Goal: Information Seeking & Learning: Understand process/instructions

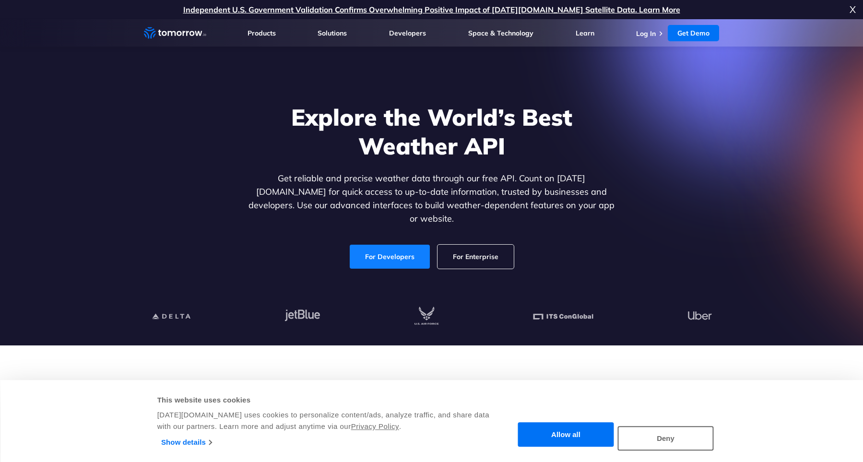
click at [421, 251] on link "For Developers" at bounding box center [390, 257] width 80 height 24
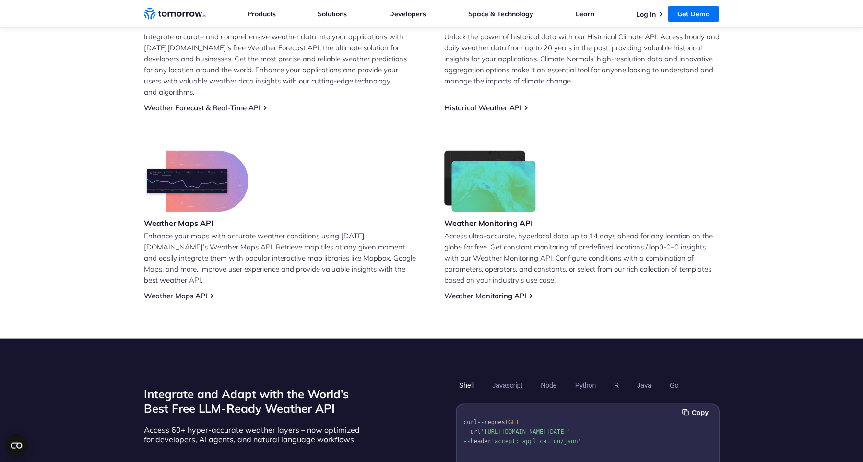
scroll to position [493, 0]
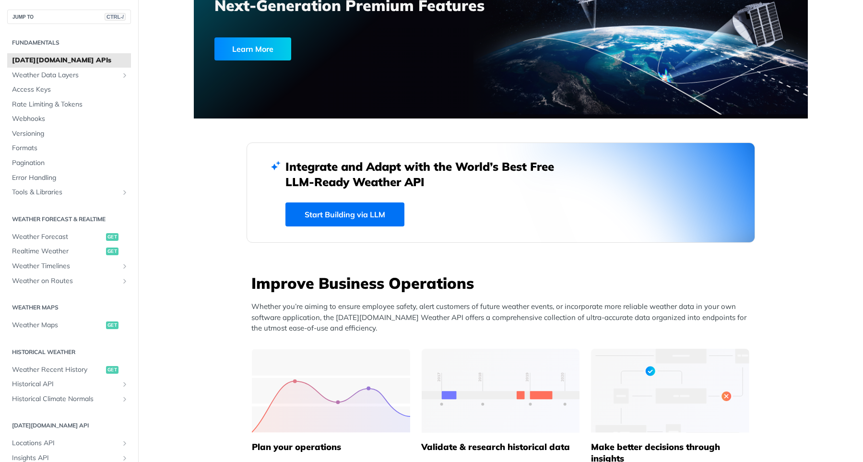
scroll to position [123, 0]
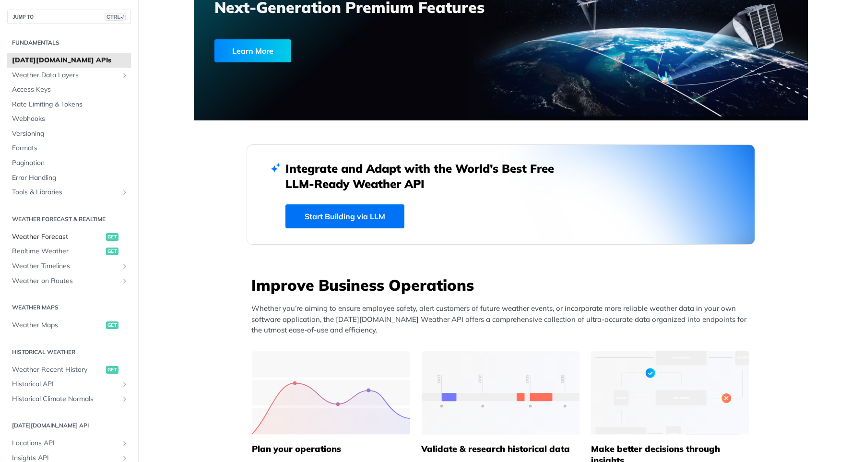
click at [115, 239] on span "get" at bounding box center [112, 237] width 12 height 8
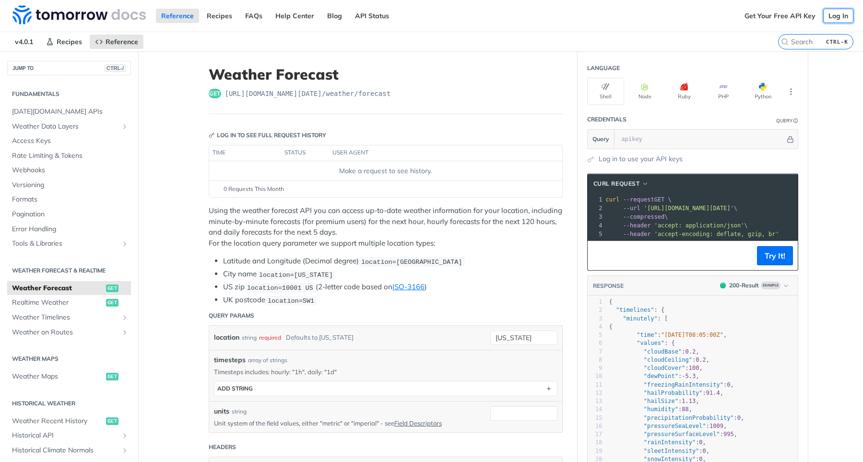
click at [843, 12] on link "Log In" at bounding box center [839, 16] width 30 height 14
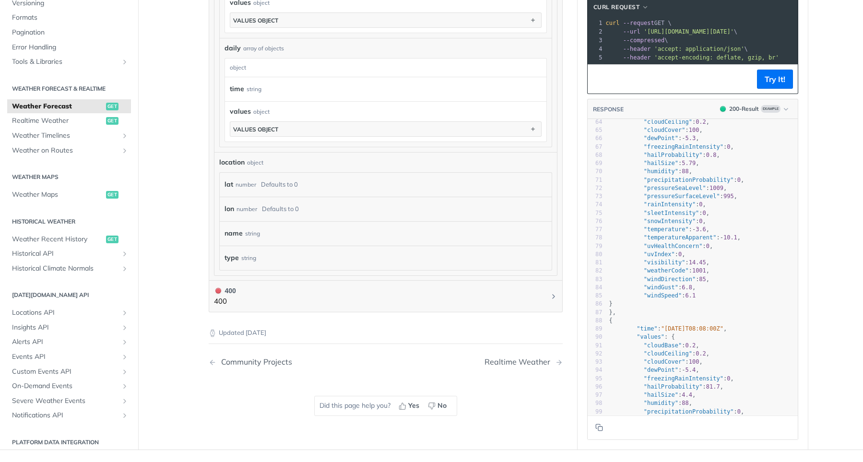
scroll to position [738, 0]
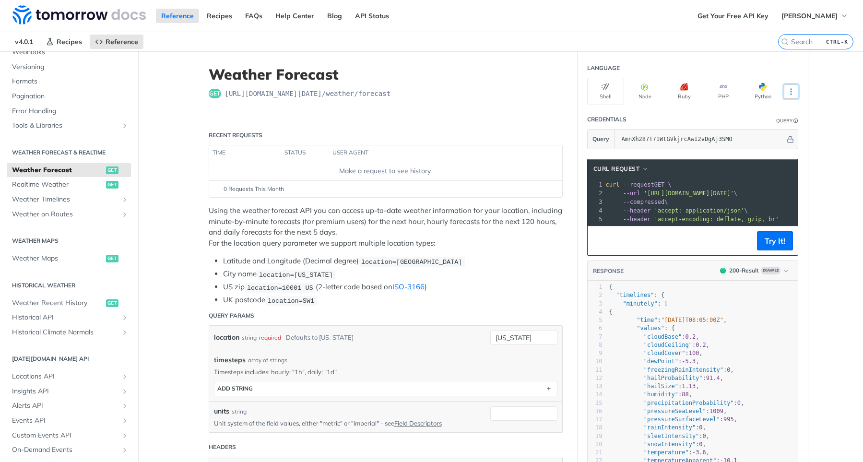
click at [792, 93] on icon "More ellipsis" at bounding box center [791, 91] width 9 height 9
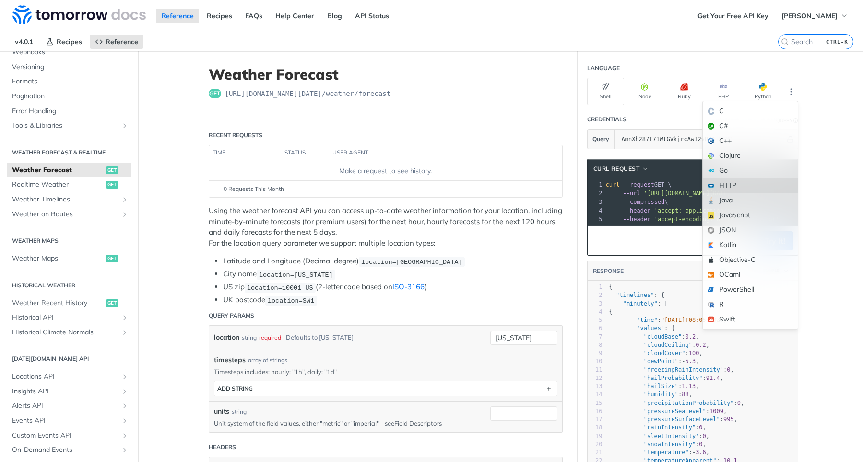
click at [730, 187] on div "HTTP" at bounding box center [750, 185] width 95 height 15
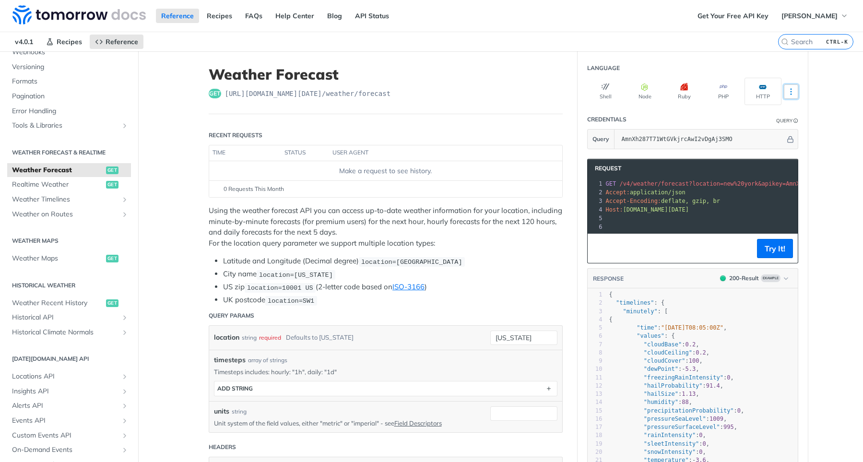
click at [790, 94] on icon "More ellipsis" at bounding box center [791, 91] width 9 height 9
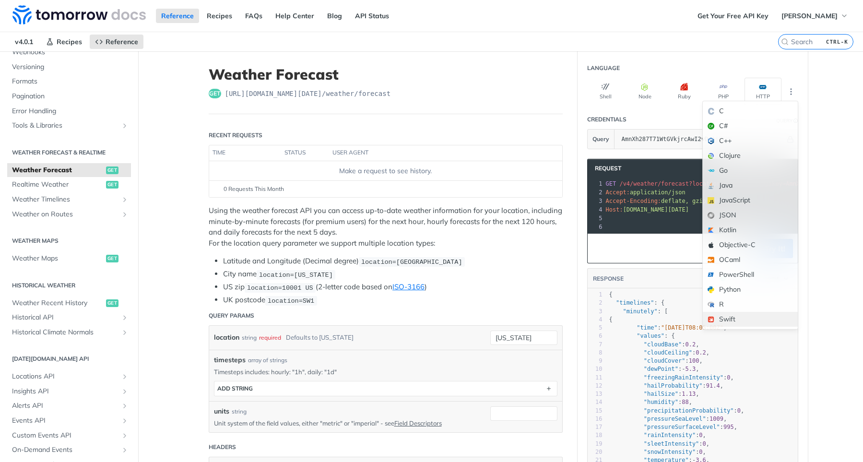
click at [730, 318] on div "Swift" at bounding box center [750, 319] width 95 height 15
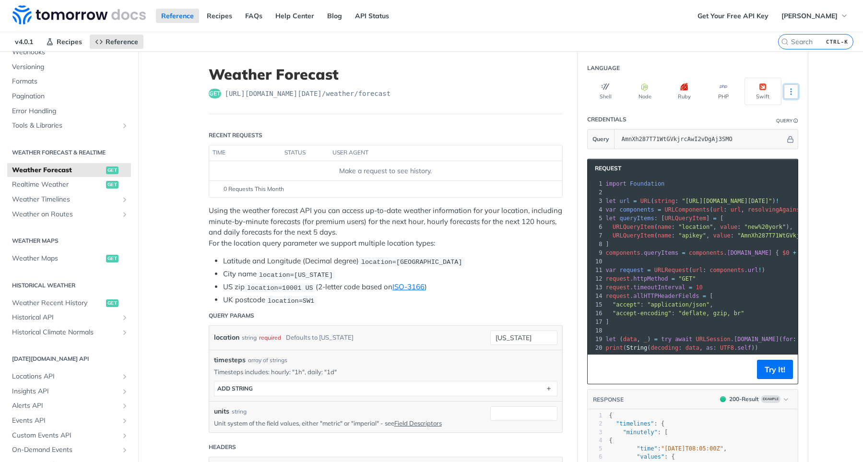
click at [791, 91] on icon "More ellipsis" at bounding box center [791, 92] width 1 height 6
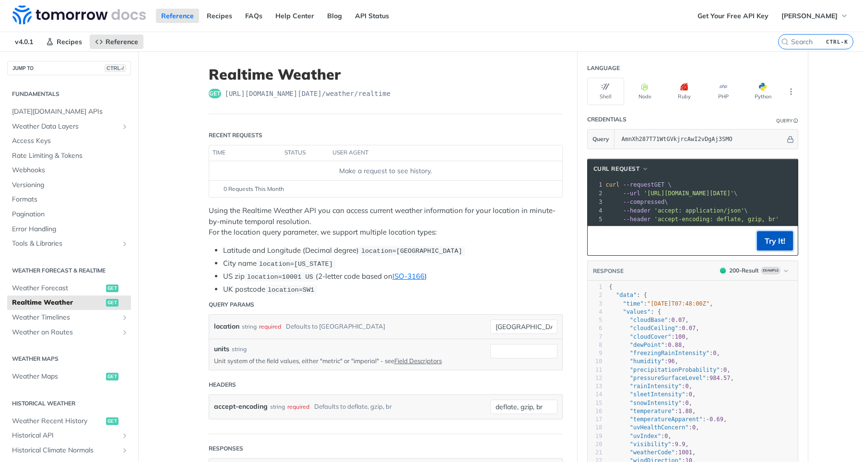
click at [771, 242] on button "Try It!" at bounding box center [775, 240] width 36 height 19
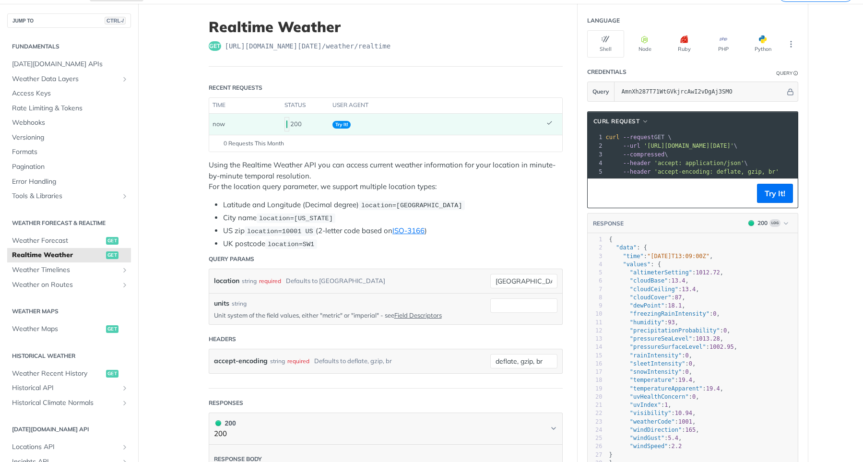
scroll to position [48, 0]
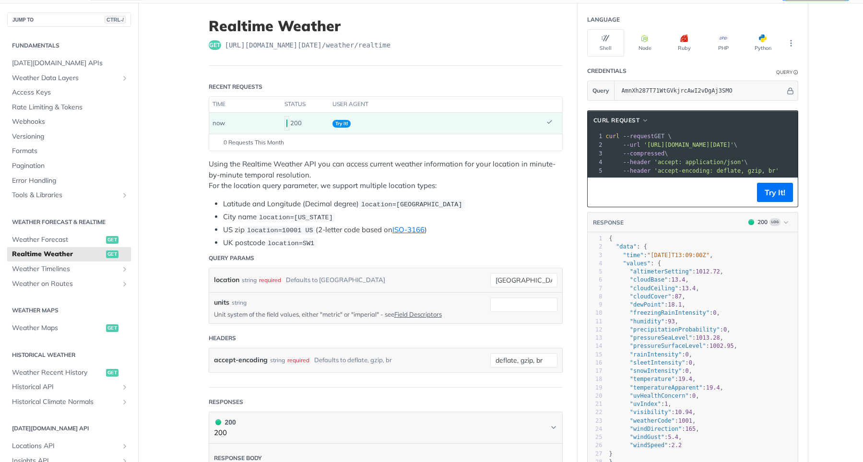
click at [734, 147] on span "'https://api.tomorrow.io/v4/weather/realtime?location=toronto&apikey=AmnXh287T7…" at bounding box center [689, 145] width 90 height 7
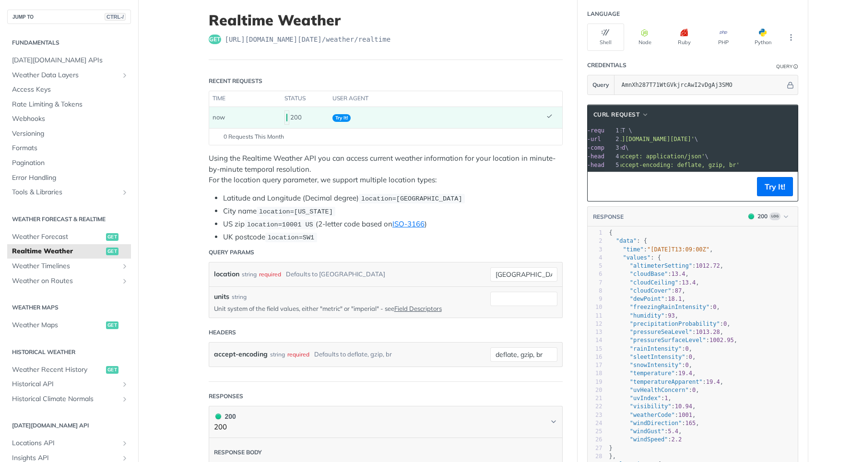
scroll to position [0, 30]
drag, startPoint x: 647, startPoint y: 138, endPoint x: 786, endPoint y: 138, distance: 138.7
click at [527, 138] on span "'https://api.tomorrow.io/v4/weather/realtime?location=toronto&apikey=AmnXh287T7…" at bounding box center [482, 139] width 90 height 7
copy span "https://api.tomorrow.io/v4/weather/realtime?location=toronto&apikey=AmnXh287T71…"
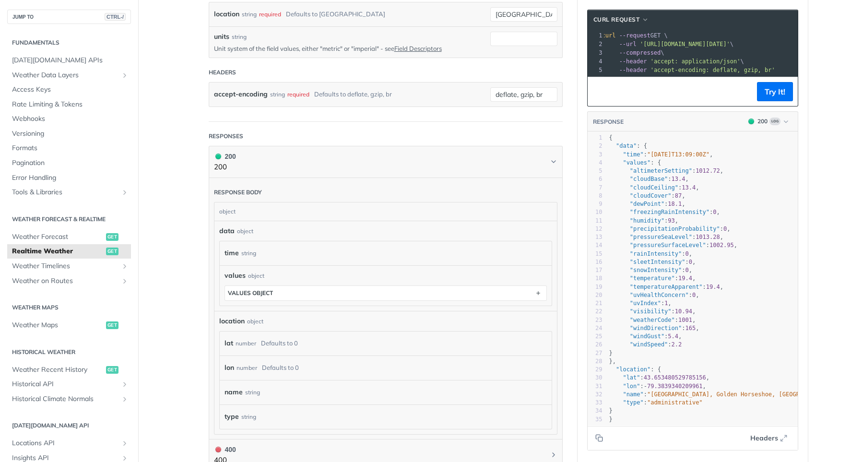
scroll to position [303, 0]
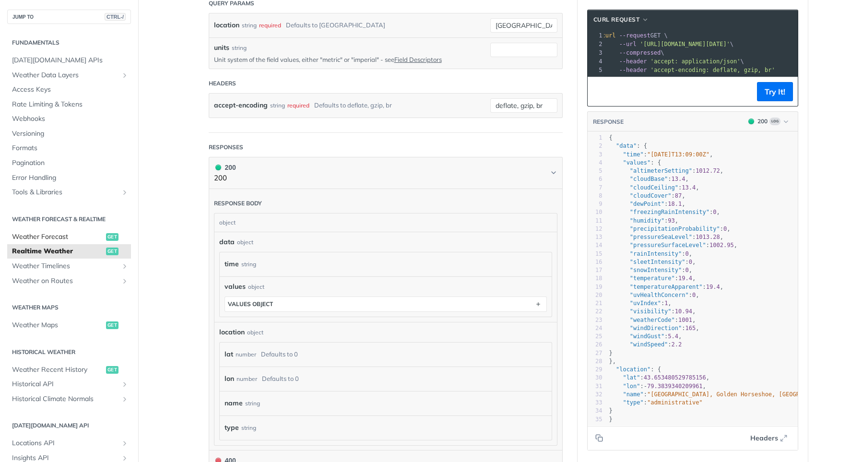
click at [84, 237] on span "Weather Forecast" at bounding box center [58, 237] width 92 height 10
